Goal: Check status: Check status

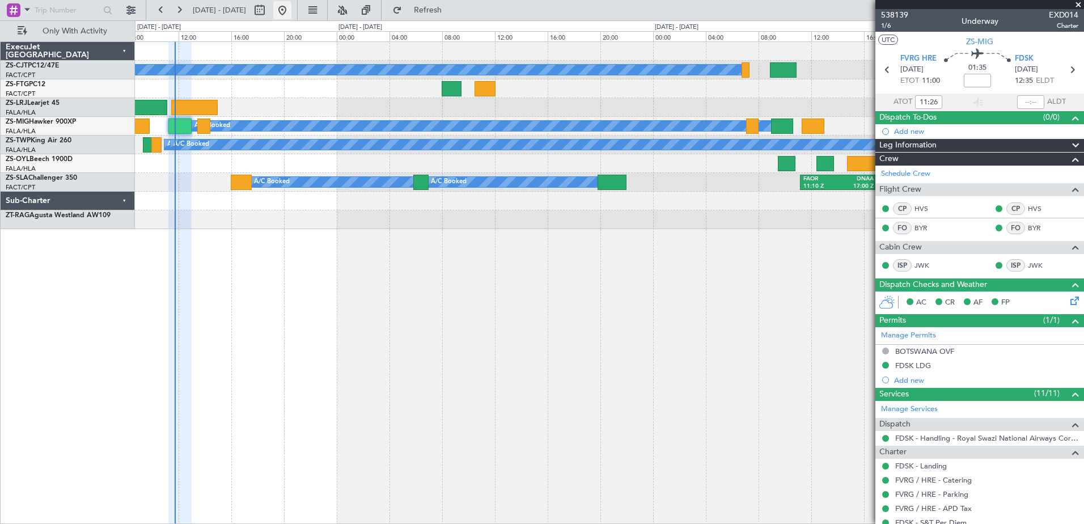
click at [291, 10] on button at bounding box center [282, 10] width 18 height 18
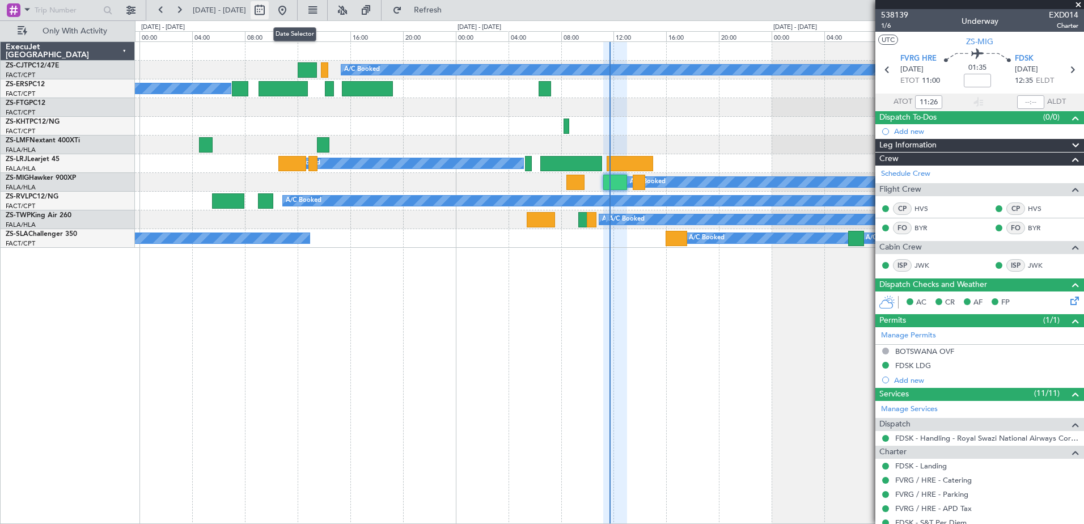
click at [269, 9] on button at bounding box center [260, 10] width 18 height 18
select select "10"
select select "2025"
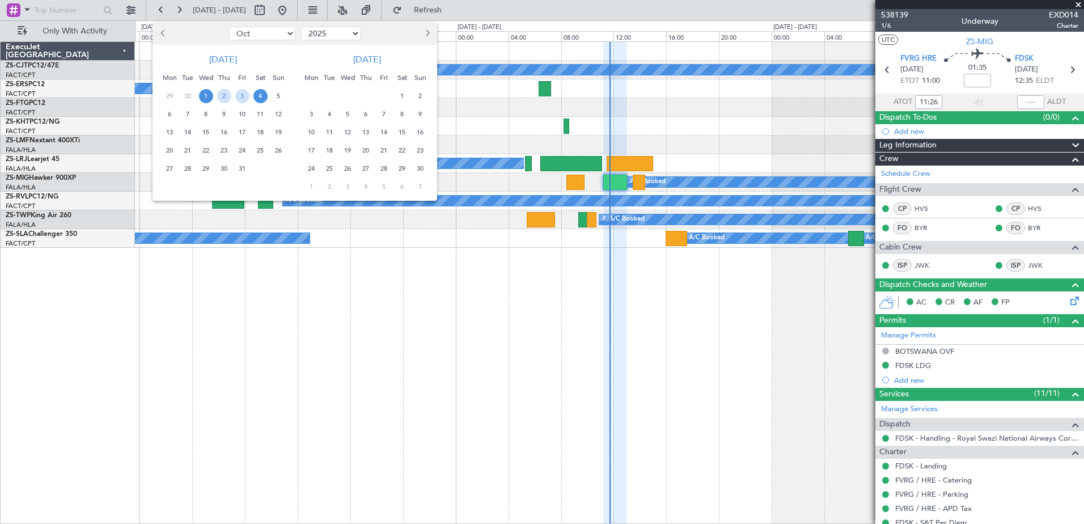
click at [262, 94] on span "4" at bounding box center [260, 96] width 14 height 14
click at [277, 95] on span "5" at bounding box center [279, 96] width 14 height 14
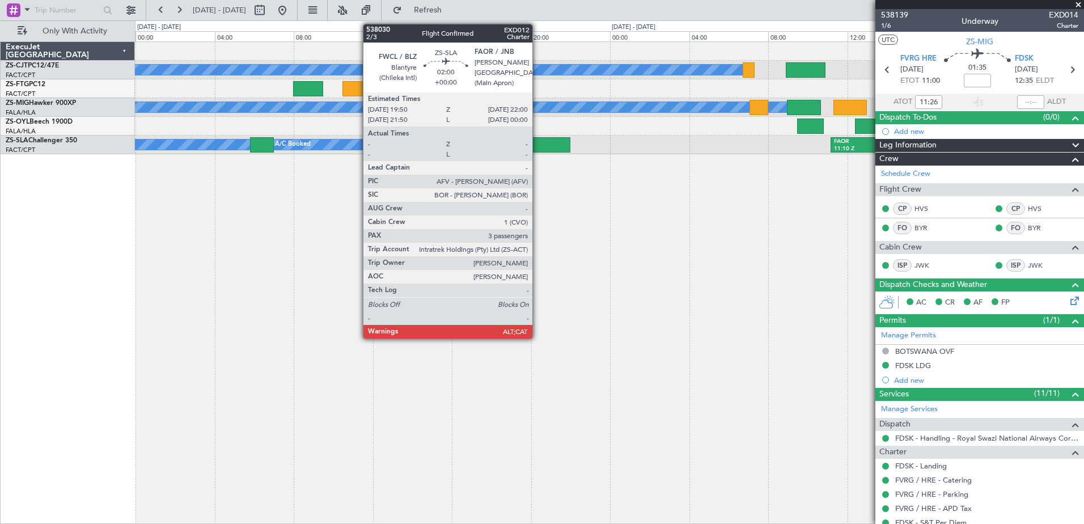
click at [537, 143] on div at bounding box center [548, 144] width 43 height 15
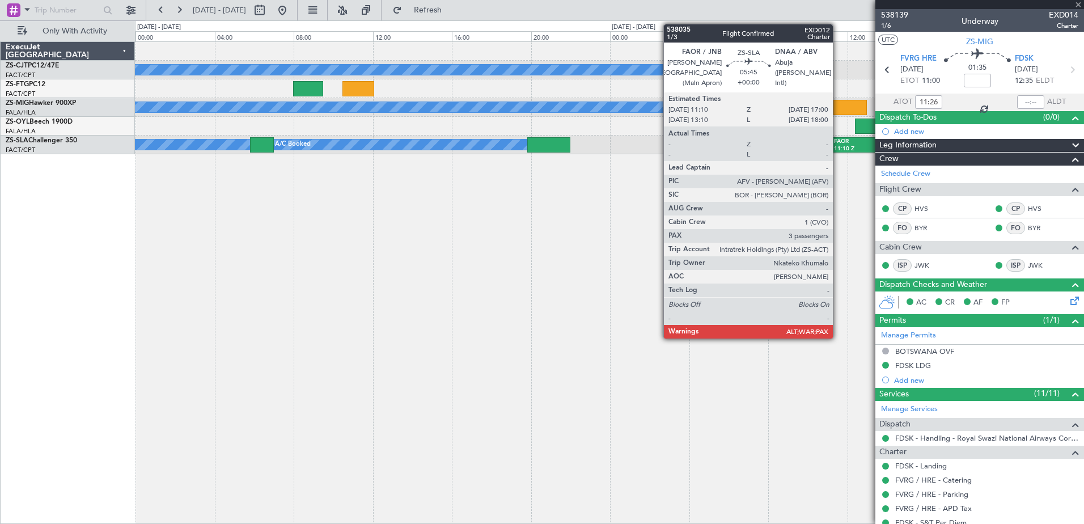
type input "3"
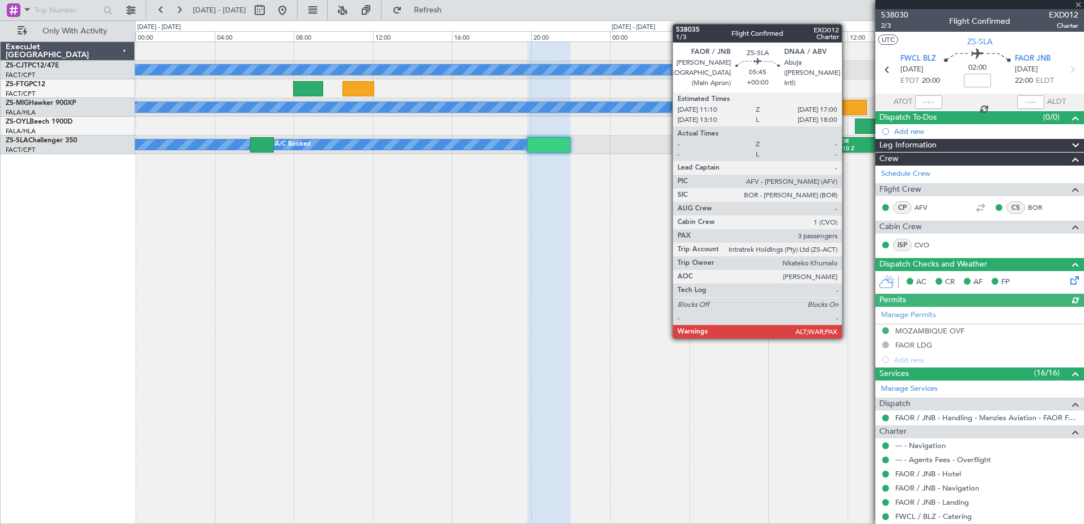
click at [847, 144] on div "FAOR" at bounding box center [861, 142] width 54 height 8
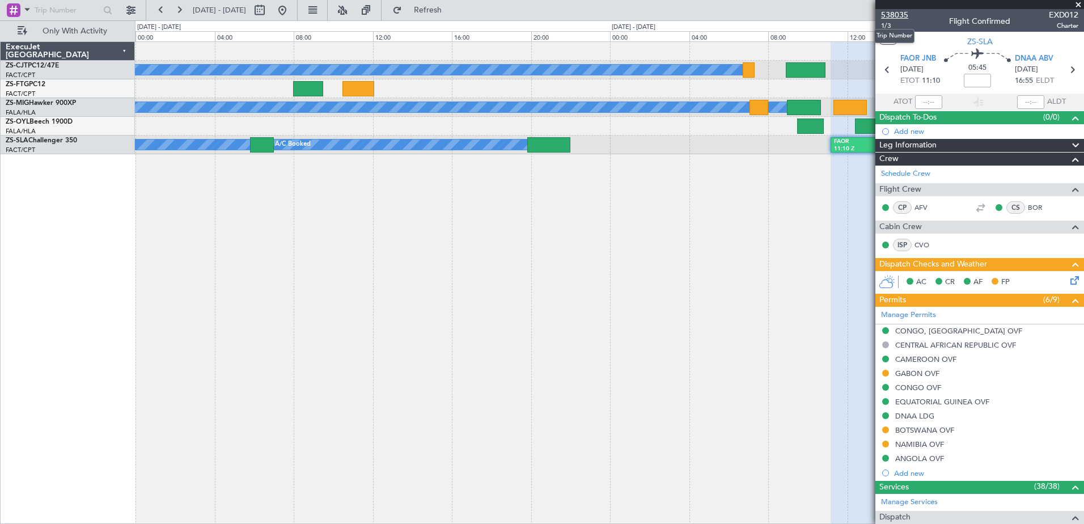
click at [896, 17] on span "538035" at bounding box center [894, 15] width 27 height 12
click at [896, 11] on span "538035" at bounding box center [894, 15] width 27 height 12
